Goal: Information Seeking & Learning: Learn about a topic

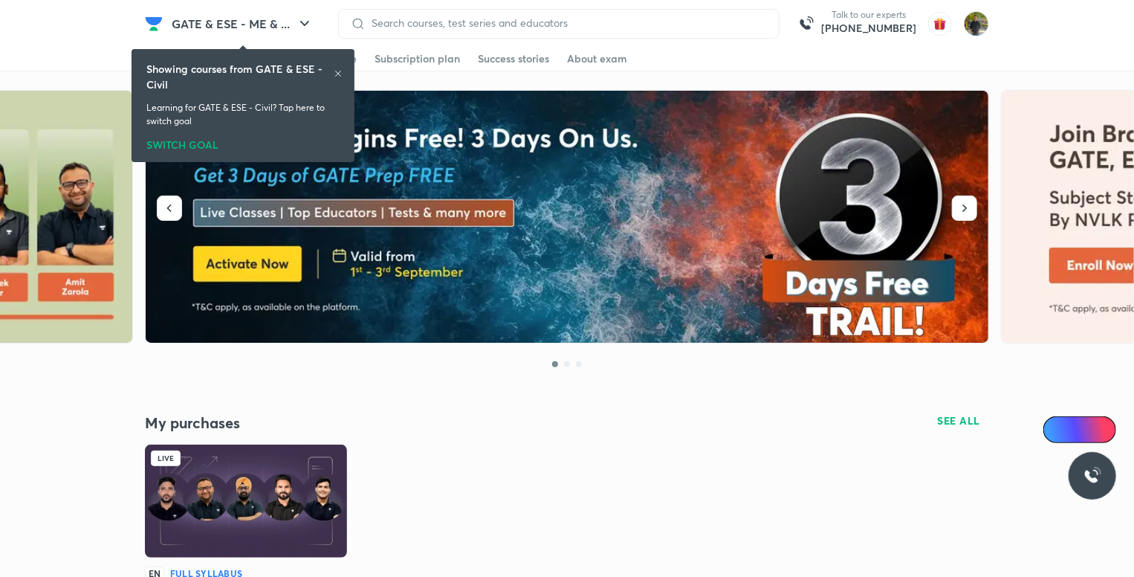
click at [336, 67] on div "Showing courses from GATE & ESE - Civil" at bounding box center [242, 76] width 193 height 31
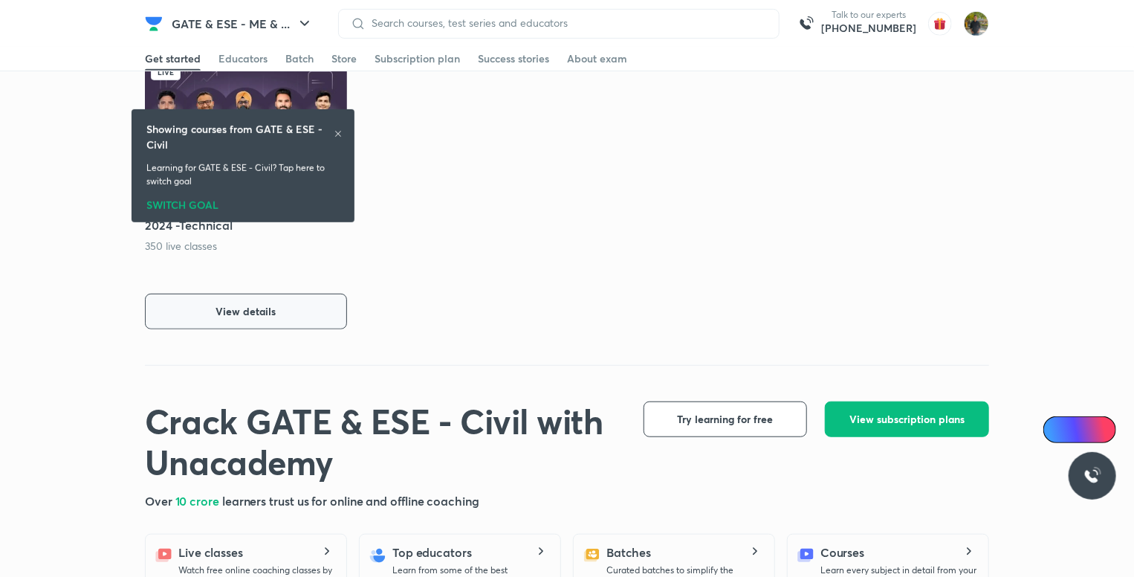
scroll to position [446, 0]
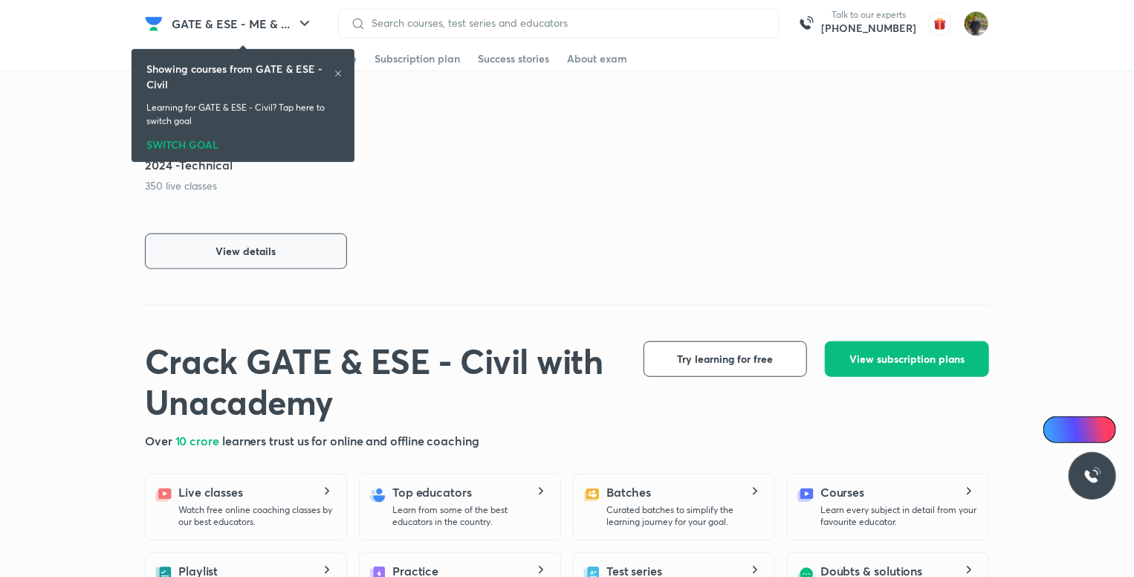
click at [275, 242] on button "View details" at bounding box center [246, 251] width 202 height 36
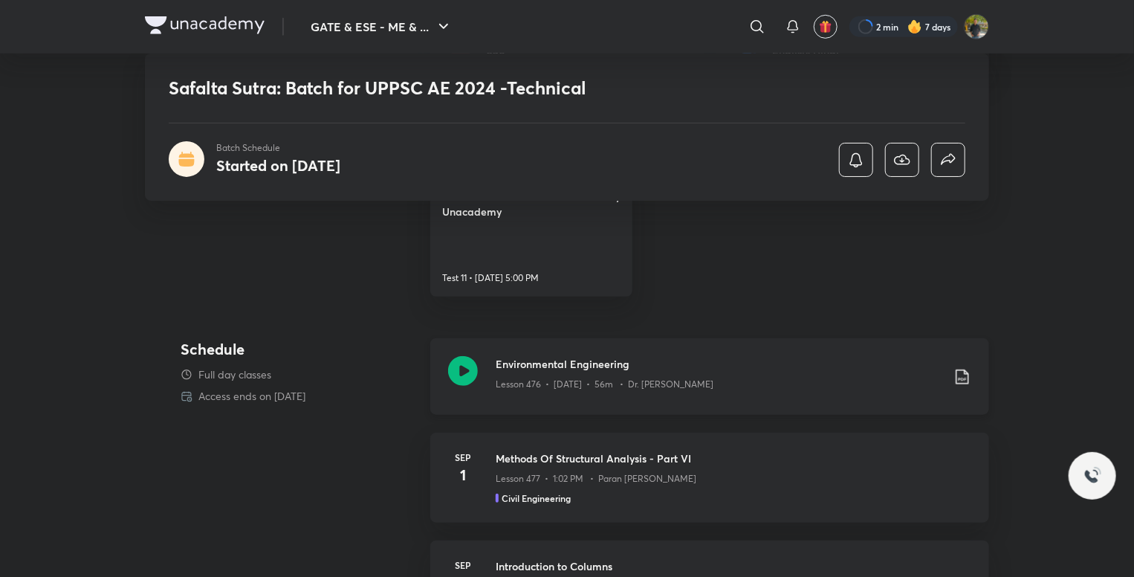
click at [773, 366] on h3 "Environmental Engineering" at bounding box center [719, 364] width 446 height 16
